Goal: Task Accomplishment & Management: Use online tool/utility

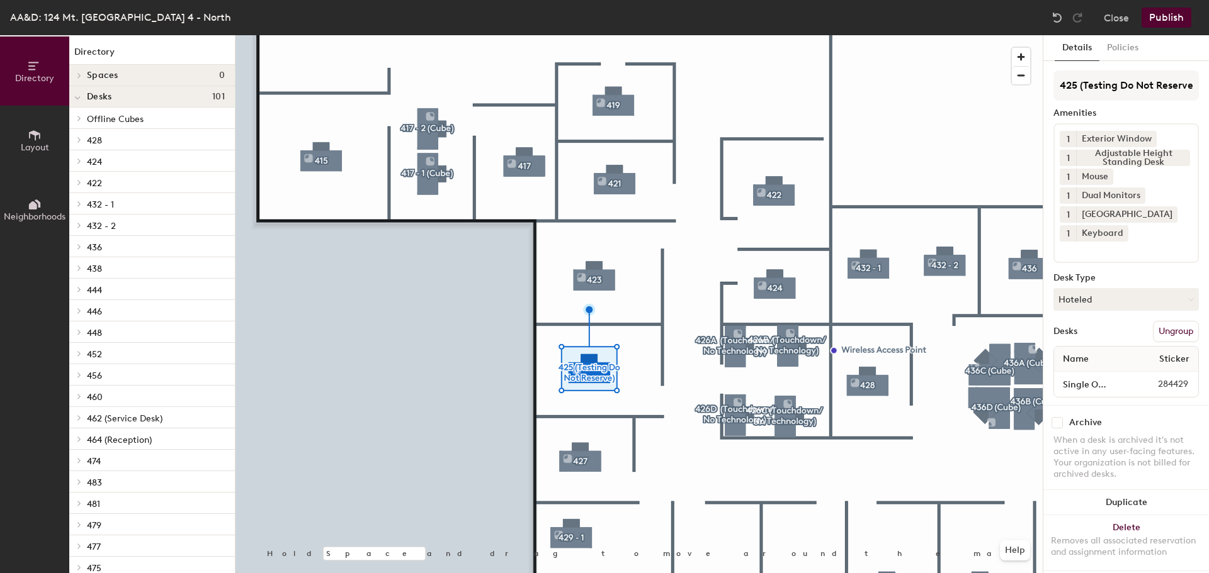
click at [1171, 332] on button "Ungroup" at bounding box center [1176, 331] width 46 height 21
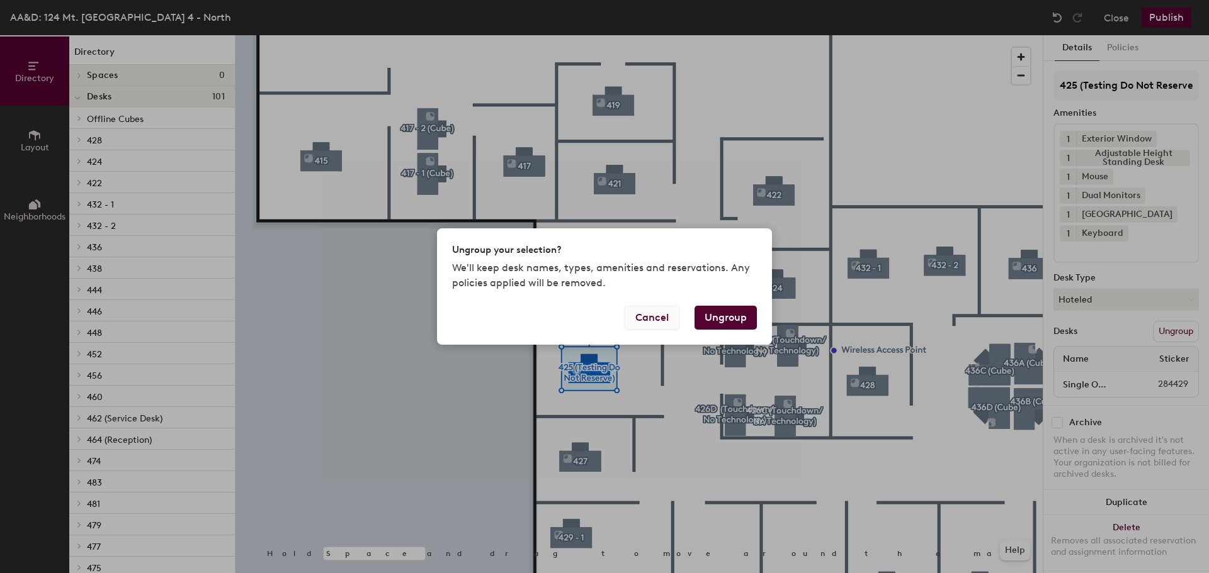
click at [663, 318] on button "Cancel" at bounding box center [651, 318] width 55 height 24
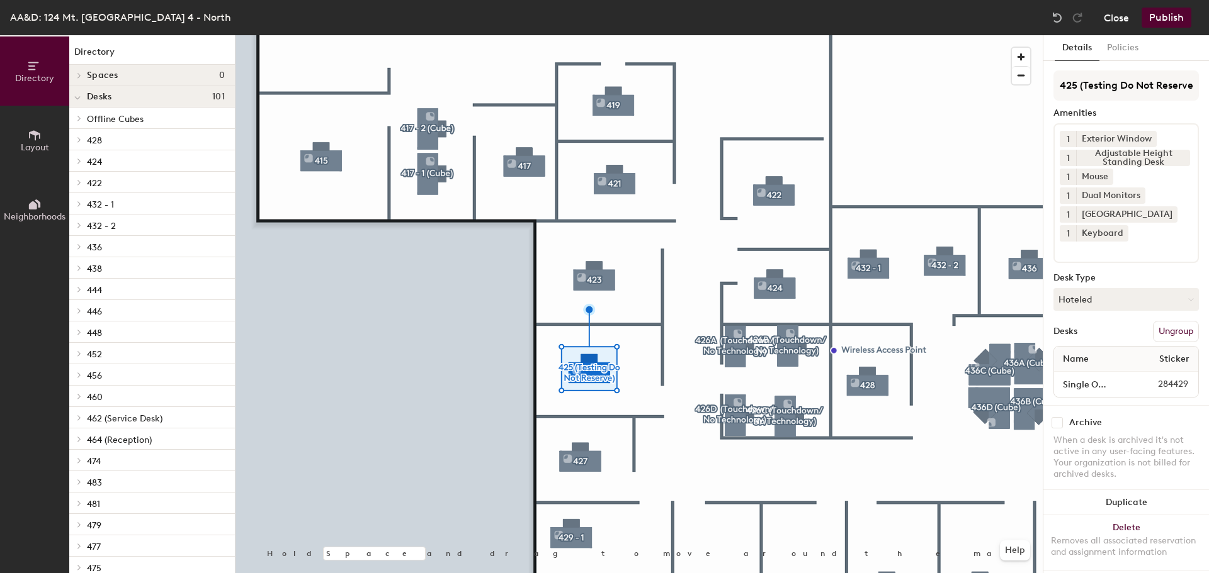
click at [1124, 16] on button "Close" at bounding box center [1116, 18] width 25 height 20
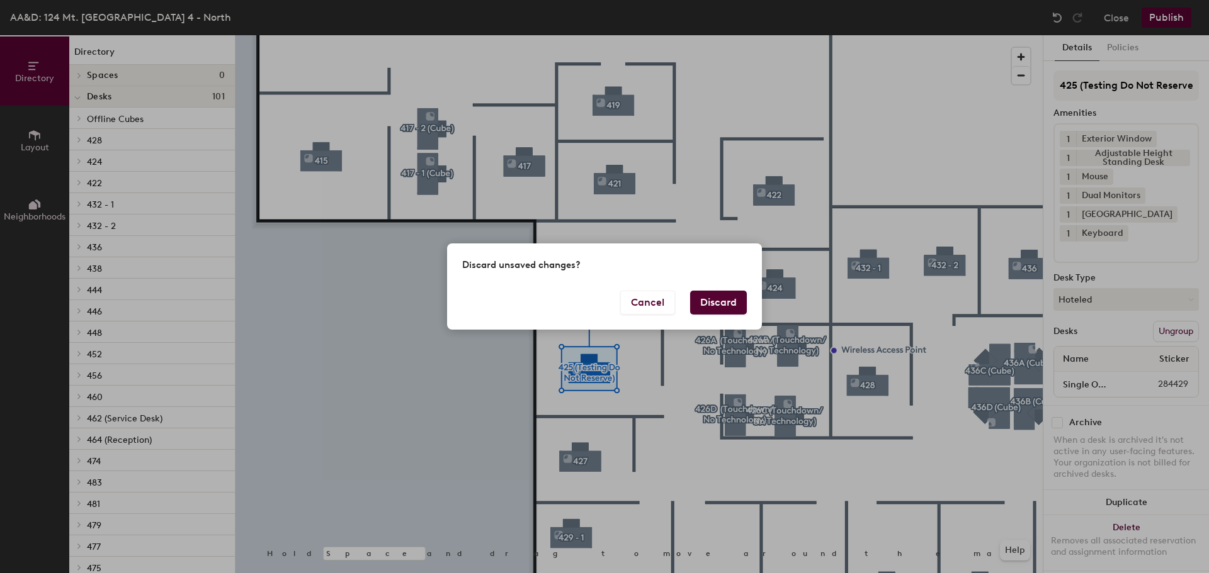
click at [725, 306] on button "Discard" at bounding box center [718, 303] width 57 height 24
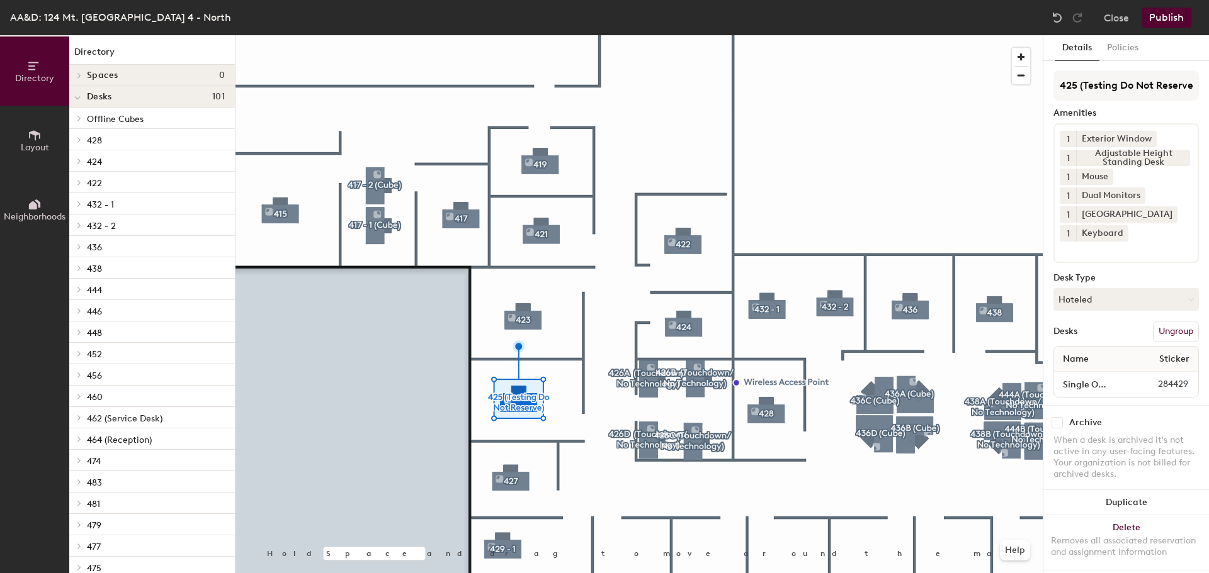
click at [1163, 330] on button "Ungroup" at bounding box center [1176, 331] width 46 height 21
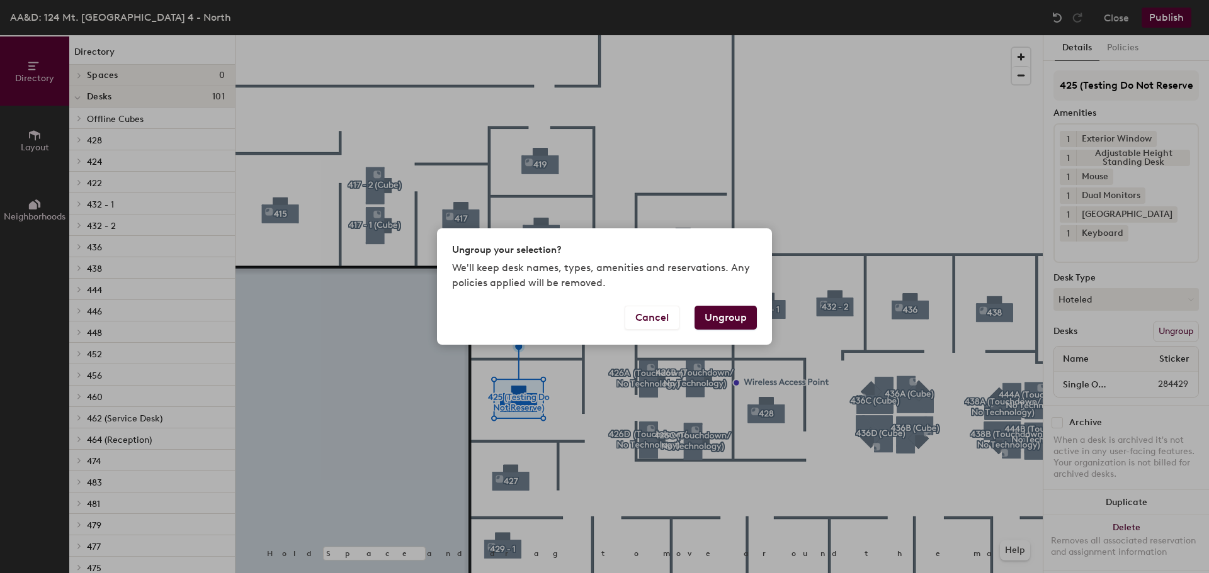
click at [717, 317] on button "Ungroup" at bounding box center [725, 318] width 62 height 24
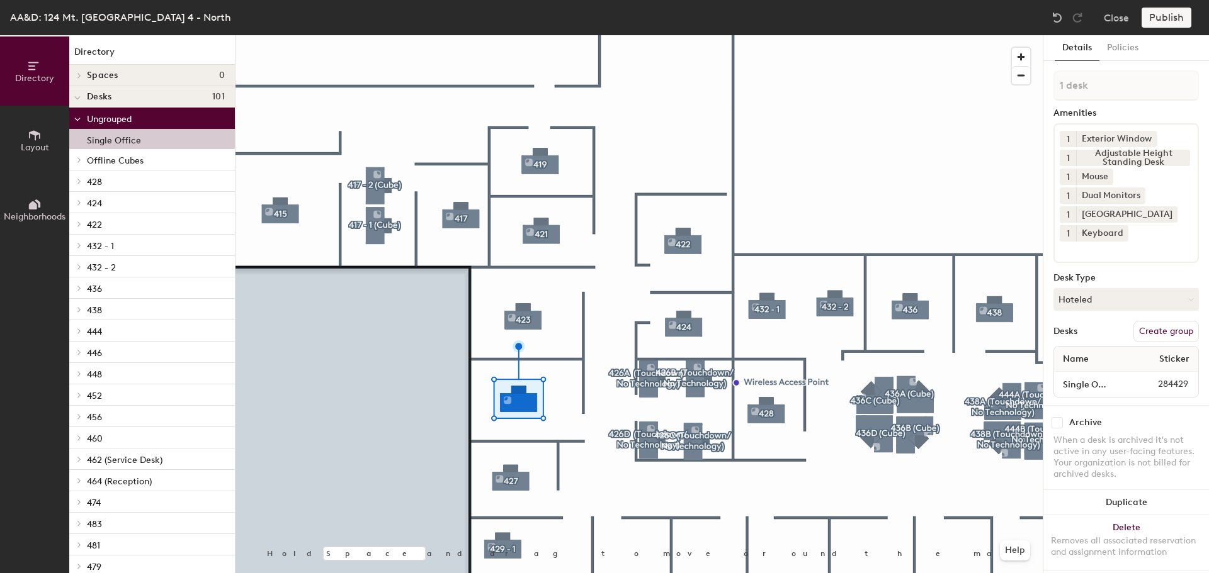
scroll to position [19, 0]
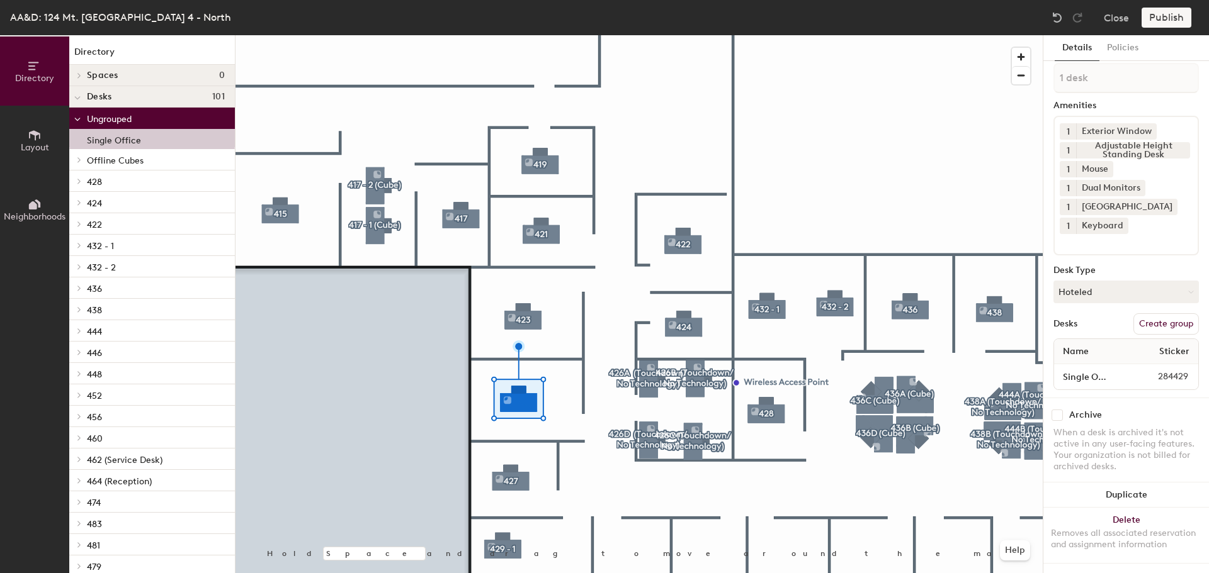
click at [1156, 317] on button "Create group" at bounding box center [1165, 323] width 65 height 21
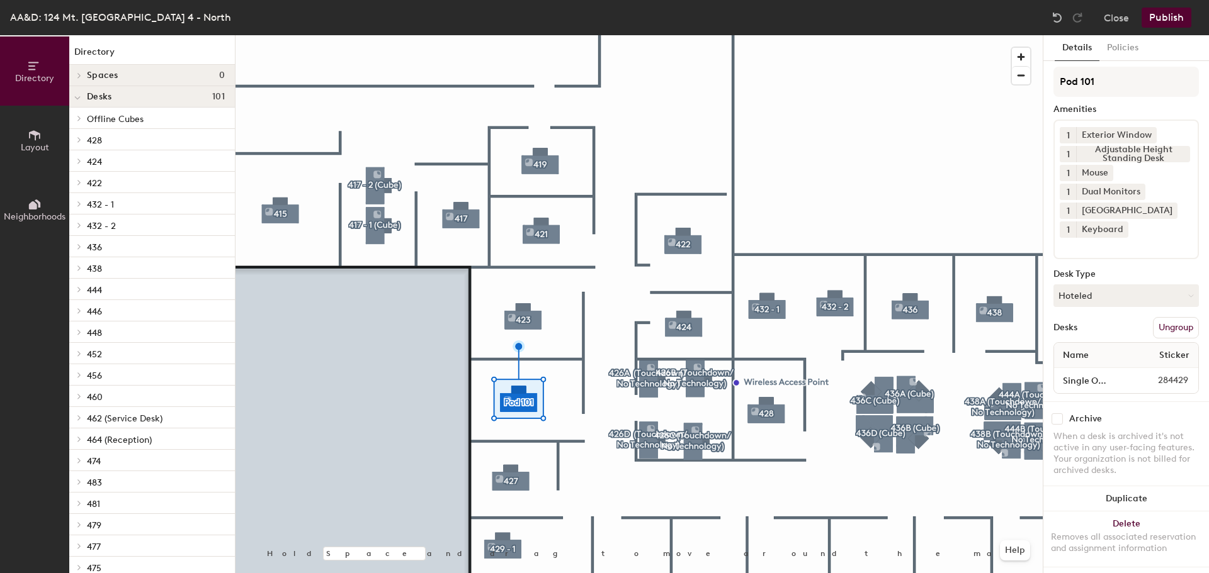
scroll to position [0, 0]
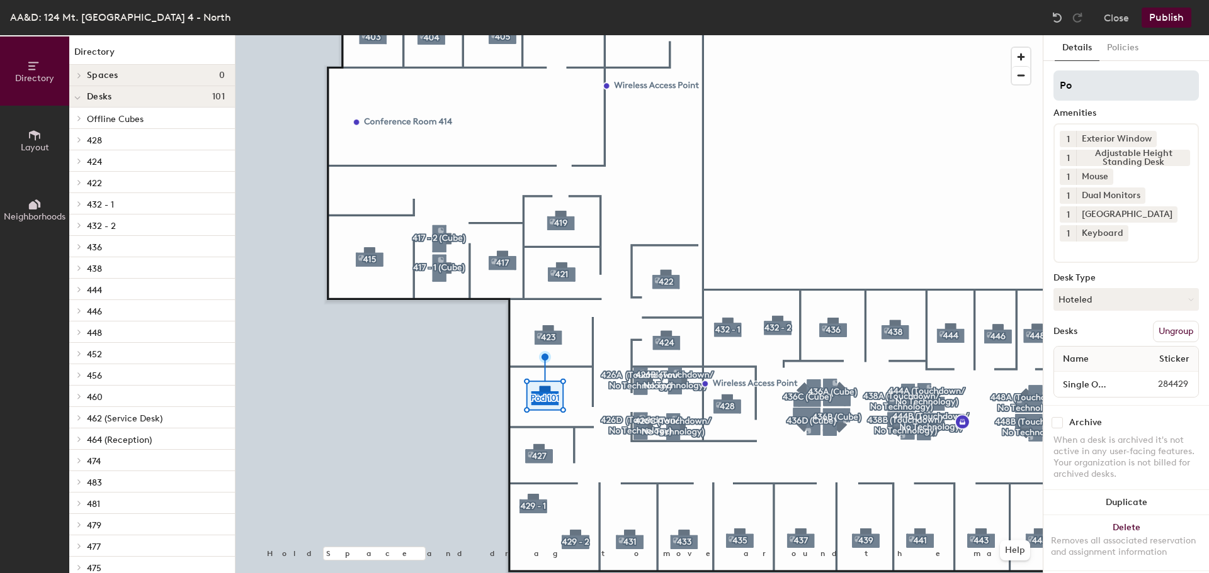
type input "P"
type input "425 (Resources)"
click at [1169, 13] on button "Publish" at bounding box center [1166, 18] width 50 height 20
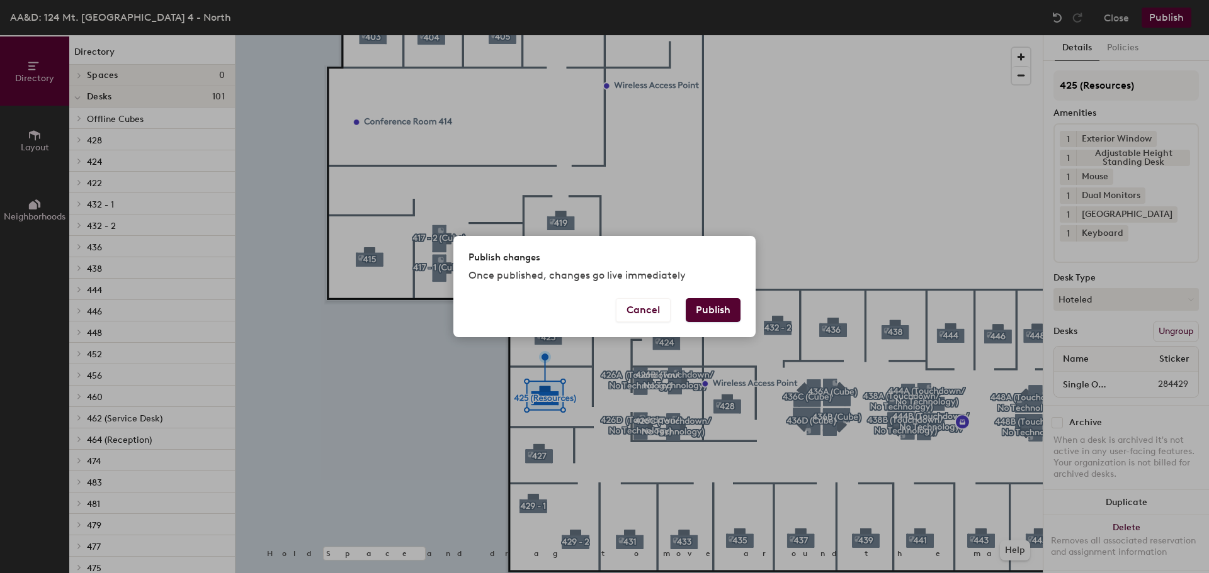
click at [692, 310] on button "Publish" at bounding box center [713, 310] width 55 height 24
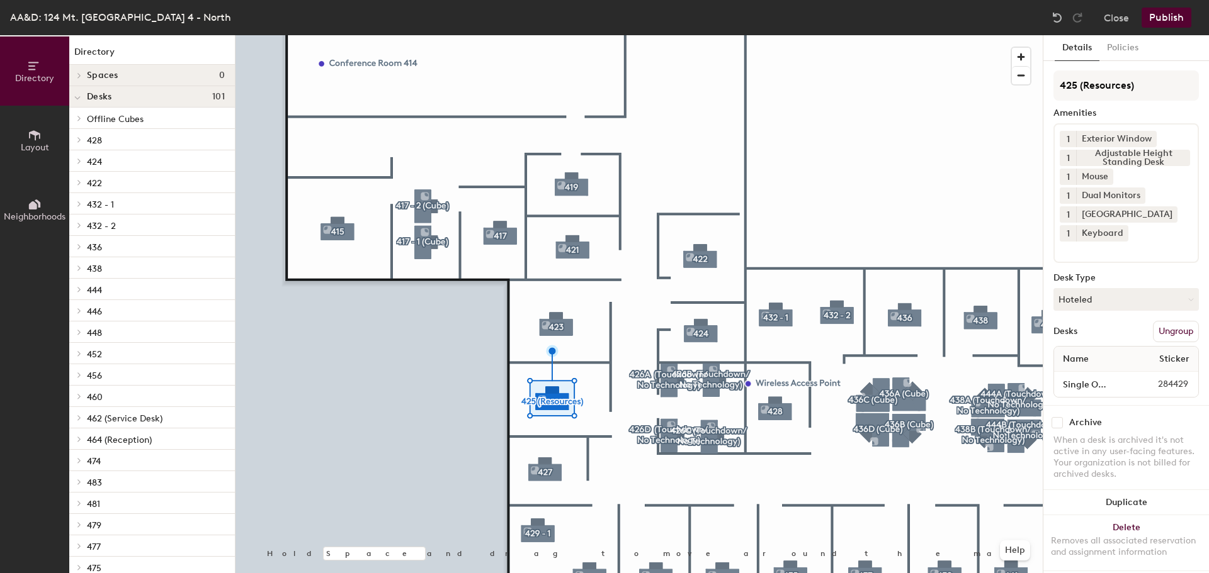
click at [1166, 328] on button "Ungroup" at bounding box center [1176, 331] width 46 height 21
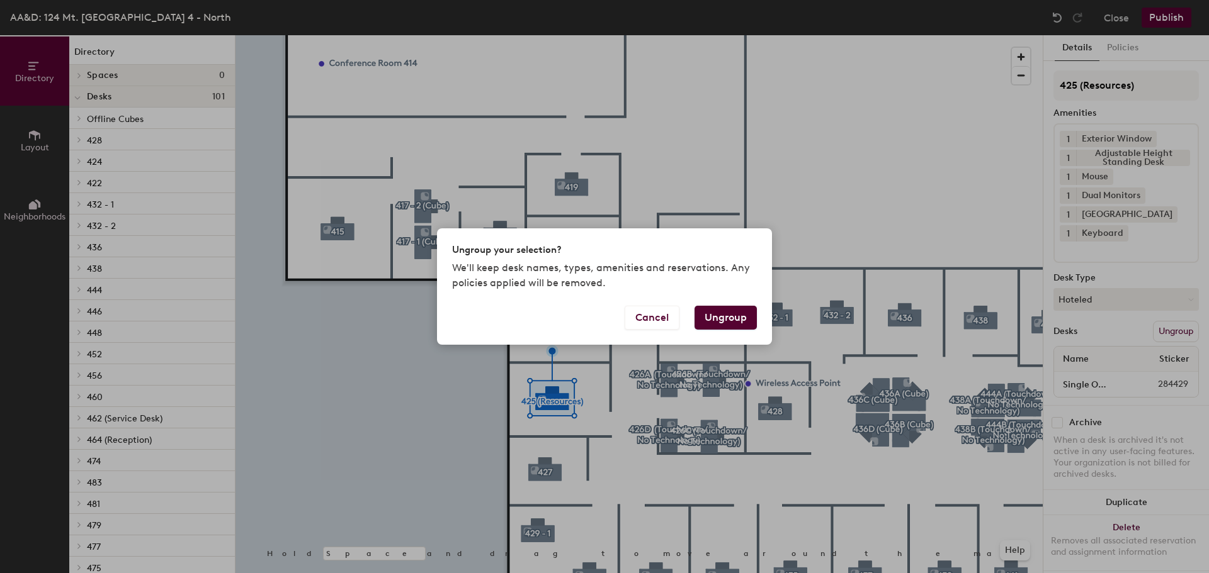
click at [735, 319] on button "Ungroup" at bounding box center [725, 318] width 62 height 24
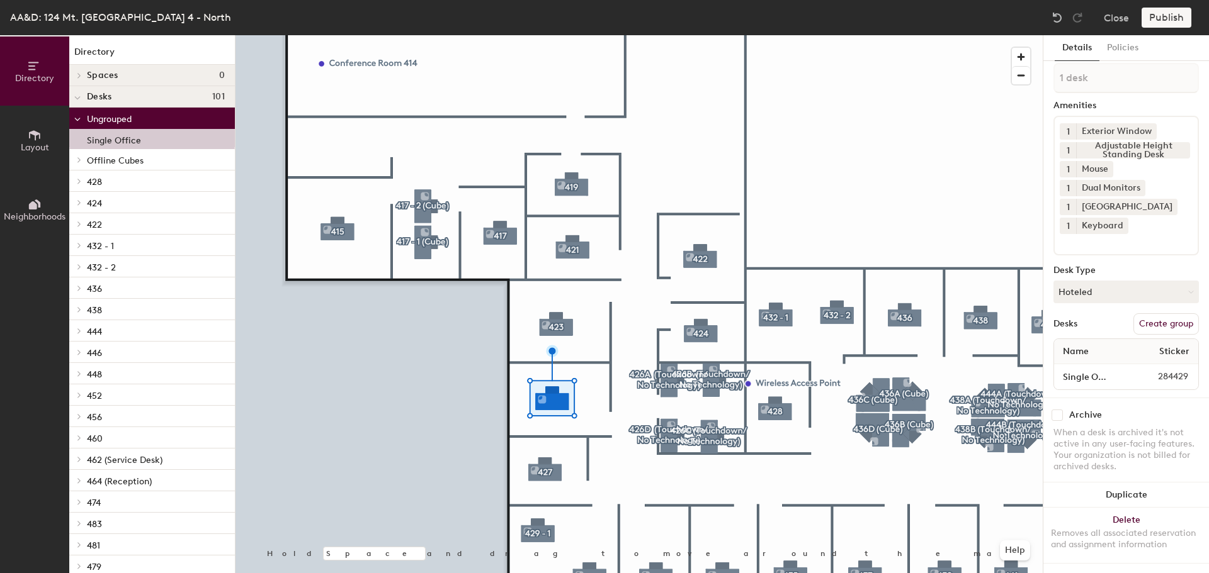
scroll to position [19, 0]
click at [1109, 368] on input "Single Office" at bounding box center [1091, 377] width 71 height 18
click at [1146, 376] on div "Single Office 284429" at bounding box center [1126, 376] width 144 height 25
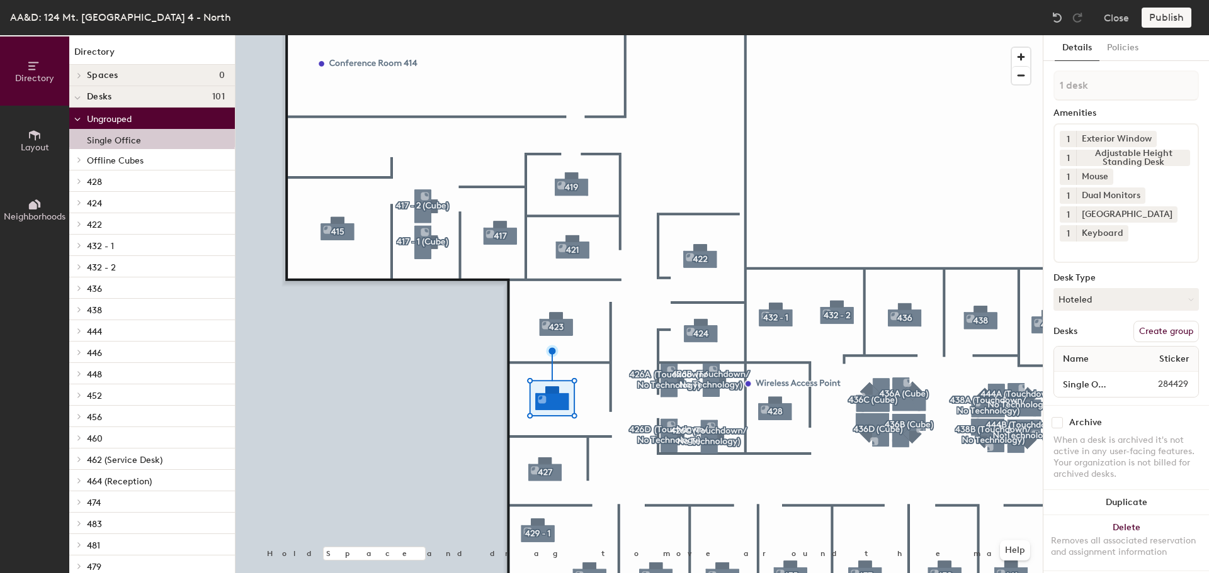
click at [1133, 324] on button "Create group" at bounding box center [1165, 331] width 65 height 21
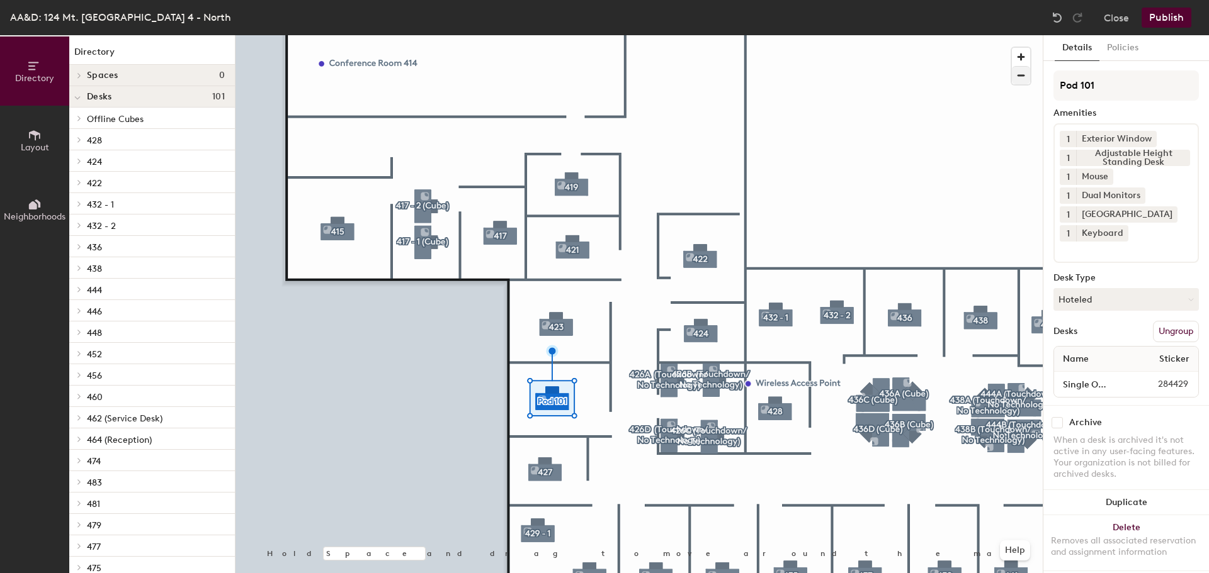
drag, startPoint x: 1103, startPoint y: 90, endPoint x: 1020, endPoint y: 78, distance: 83.9
click at [1020, 78] on div "Directory Layout Neighborhoods Directory Spaces 0 Desks 101 Offline Cubes 458 (…" at bounding box center [604, 304] width 1209 height 538
type input "425 (Resources)"
click at [1160, 11] on button "Publish" at bounding box center [1166, 18] width 50 height 20
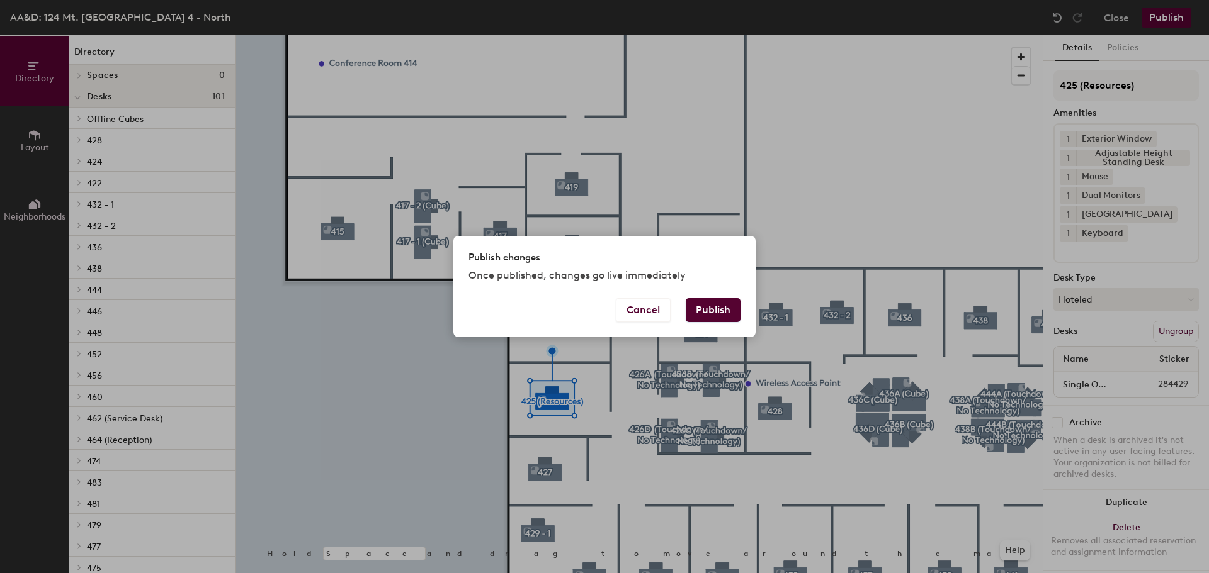
click at [706, 308] on button "Publish" at bounding box center [713, 310] width 55 height 24
